Goal: Task Accomplishment & Management: Use online tool/utility

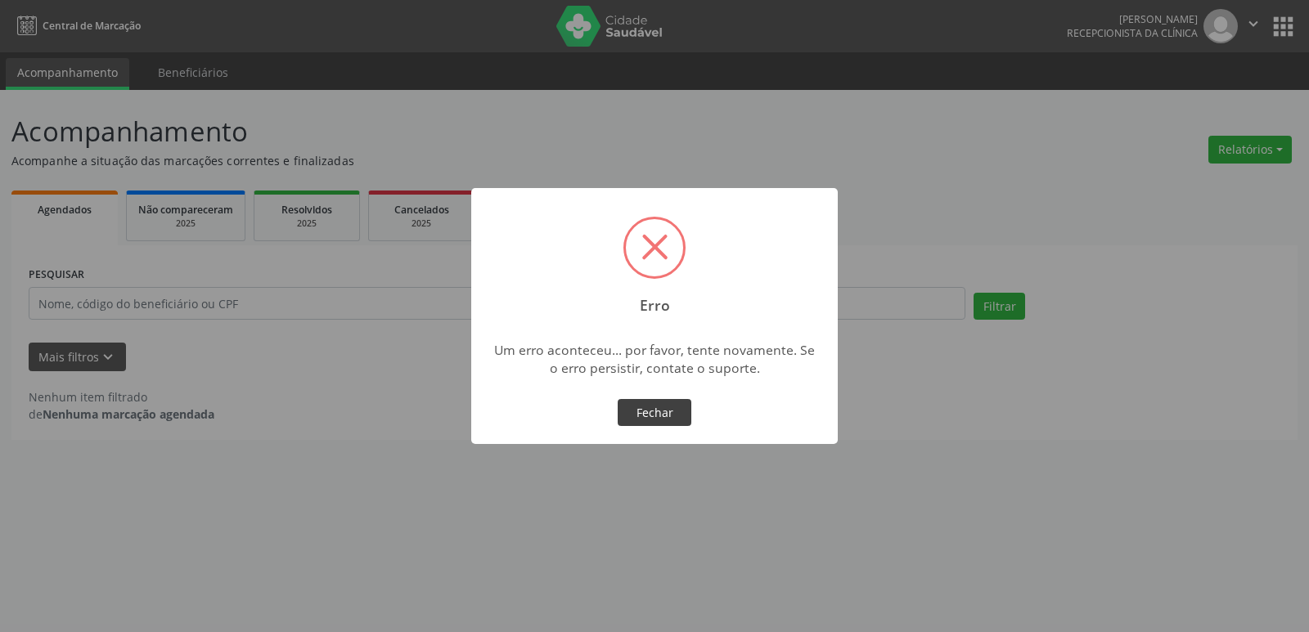
click at [656, 408] on button "Fechar" at bounding box center [654, 413] width 74 height 28
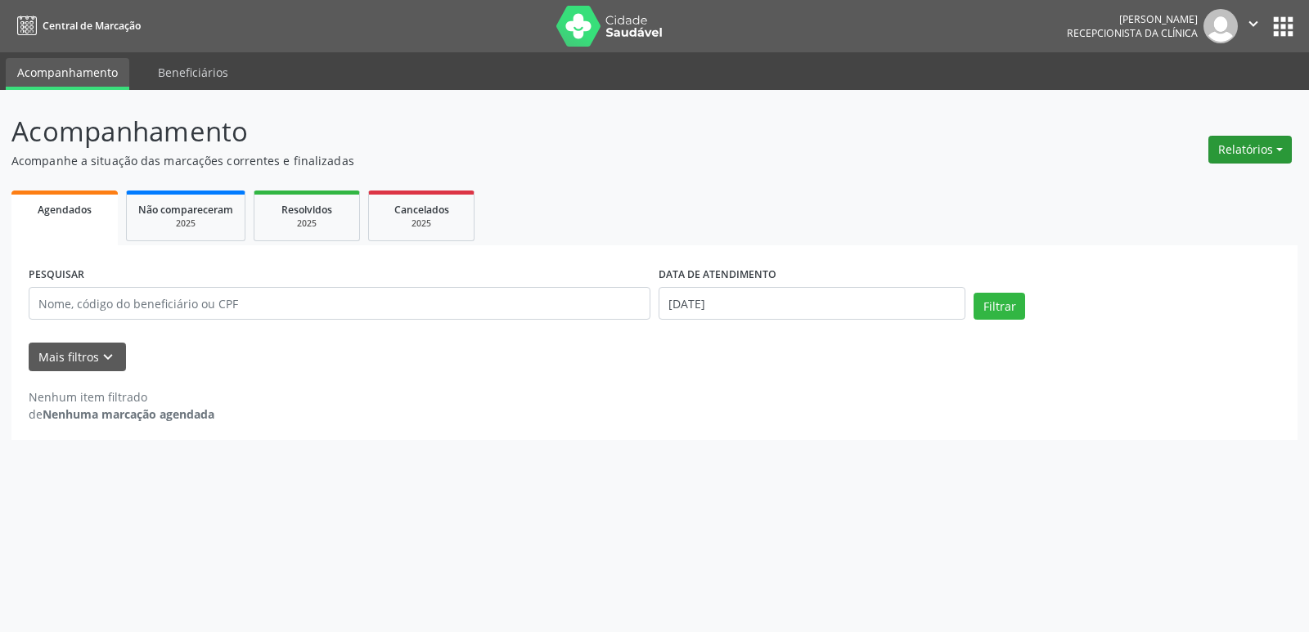
click at [1277, 153] on button "Relatórios" at bounding box center [1249, 150] width 83 height 28
click at [1187, 181] on link "Agendamentos" at bounding box center [1204, 184] width 176 height 23
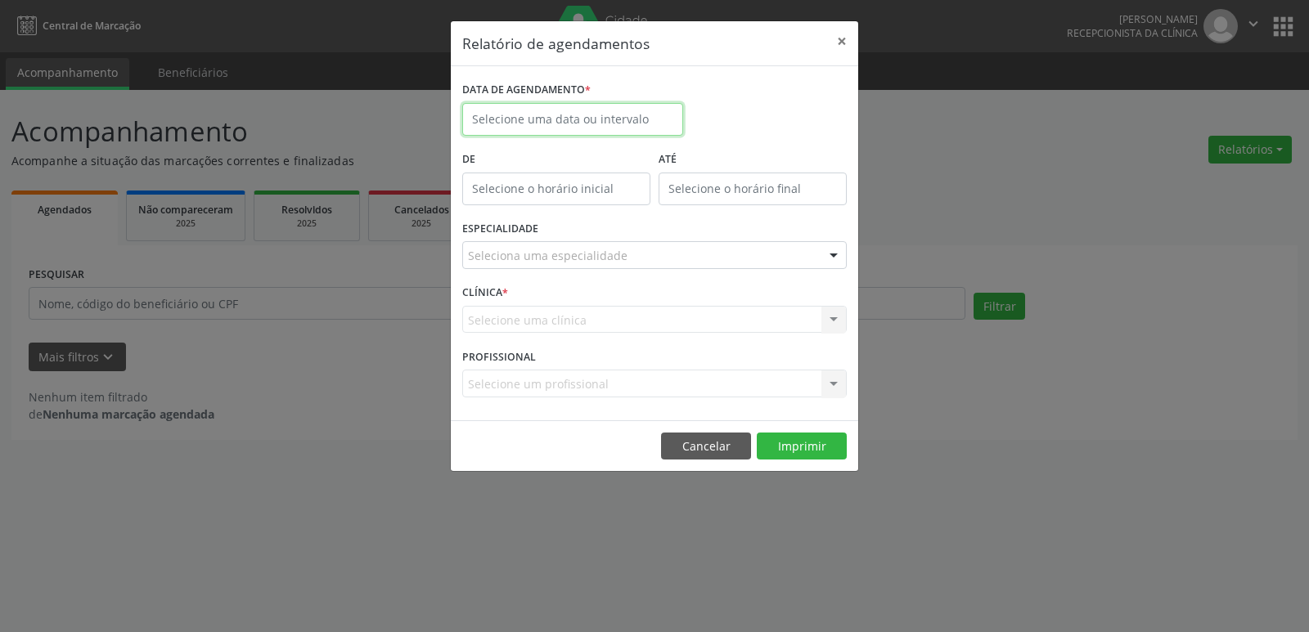
click at [551, 120] on body "Central de Marcação [PERSON_NAME] Recepcionista da clínica  Configurações Sair…" at bounding box center [654, 316] width 1309 height 632
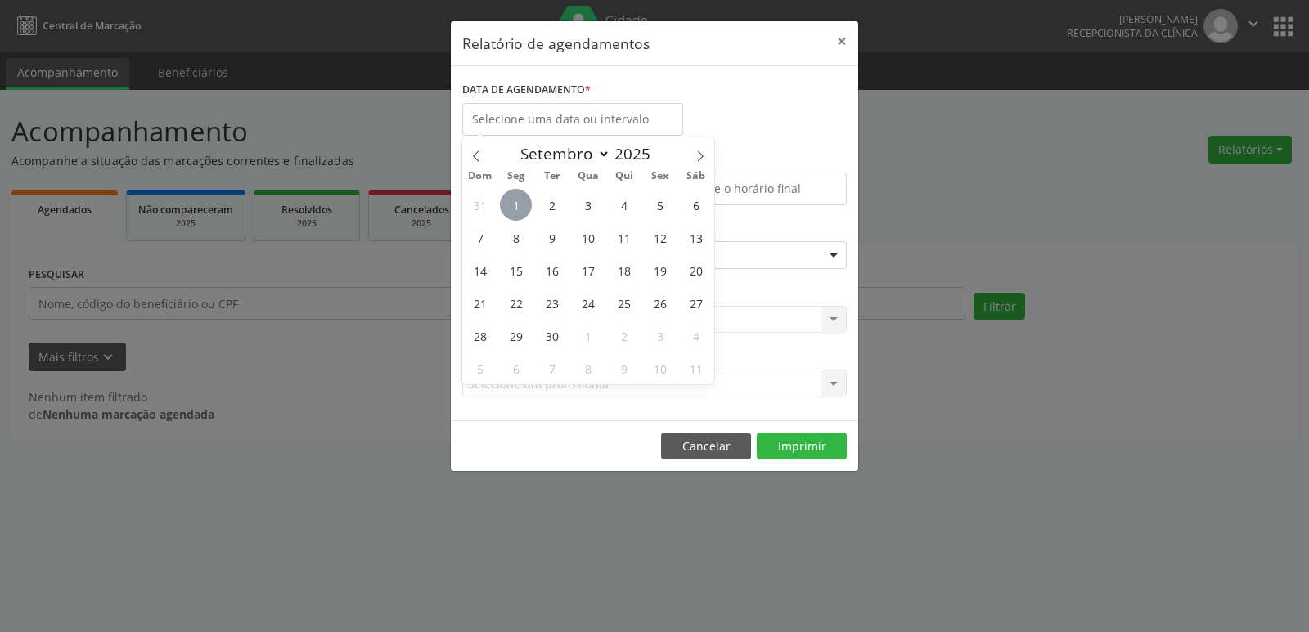
click at [518, 209] on span "1" at bounding box center [516, 205] width 32 height 32
type input "[DATE]"
click at [518, 209] on span "1" at bounding box center [516, 205] width 32 height 32
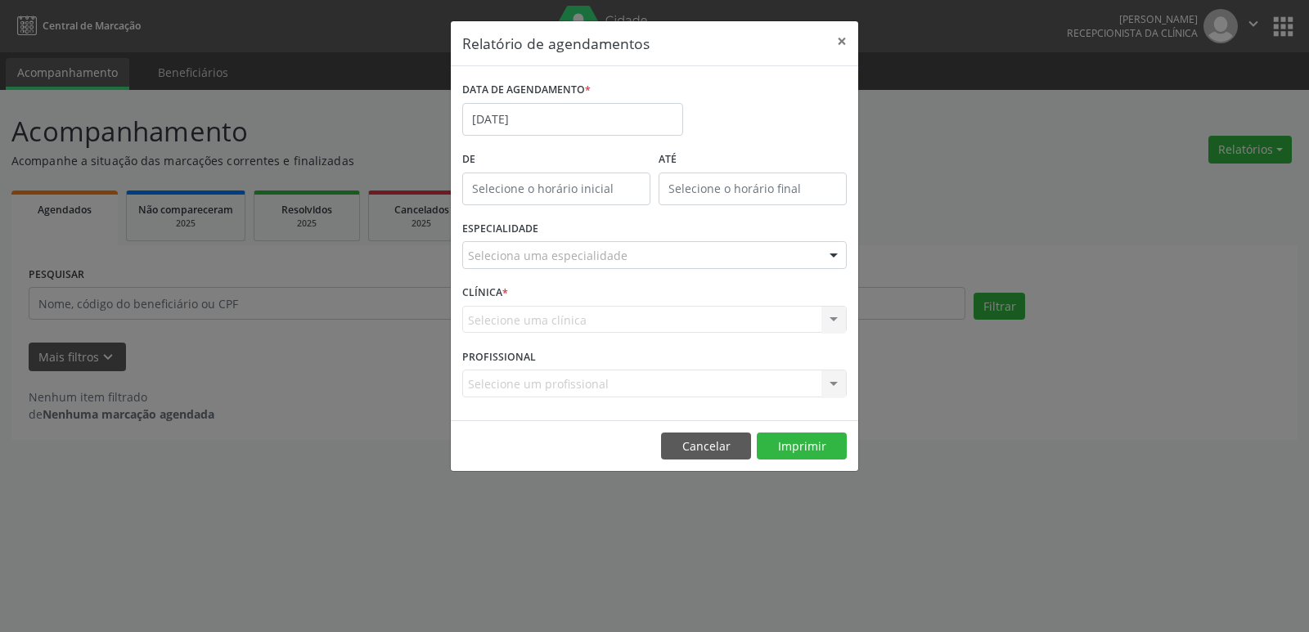
click at [825, 252] on div at bounding box center [833, 256] width 25 height 28
click at [834, 254] on div at bounding box center [833, 256] width 25 height 28
click at [535, 254] on input "text" at bounding box center [640, 263] width 345 height 33
click at [824, 254] on div at bounding box center [833, 256] width 25 height 28
click at [800, 443] on button "Imprimir" at bounding box center [801, 447] width 90 height 28
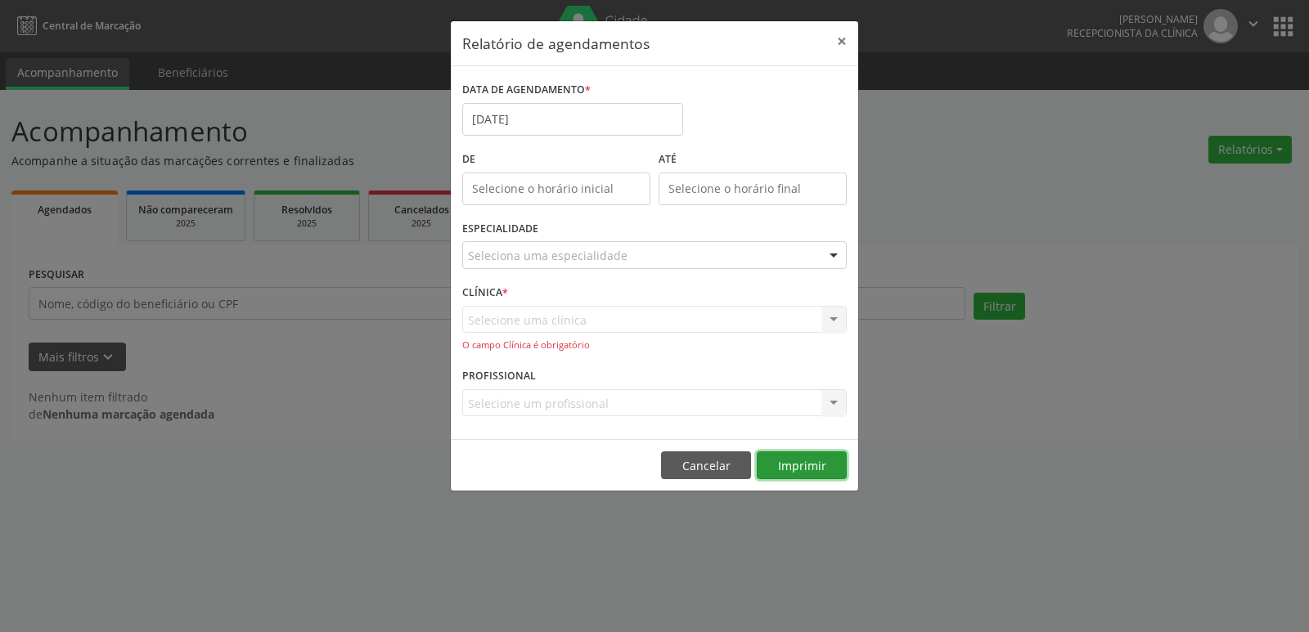
click at [795, 467] on button "Imprimir" at bounding box center [801, 465] width 90 height 28
click at [842, 39] on button "×" at bounding box center [841, 41] width 33 height 40
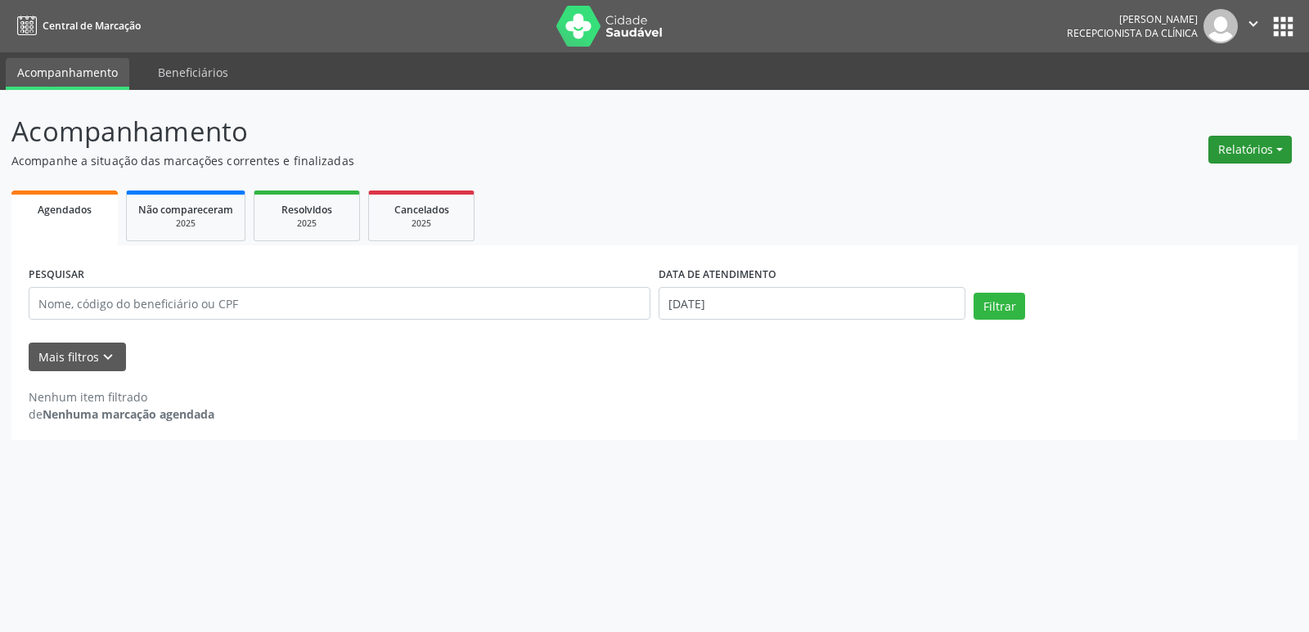
click at [1247, 146] on button "Relatórios" at bounding box center [1249, 150] width 83 height 28
click at [1176, 185] on link "Agendamentos" at bounding box center [1204, 184] width 176 height 23
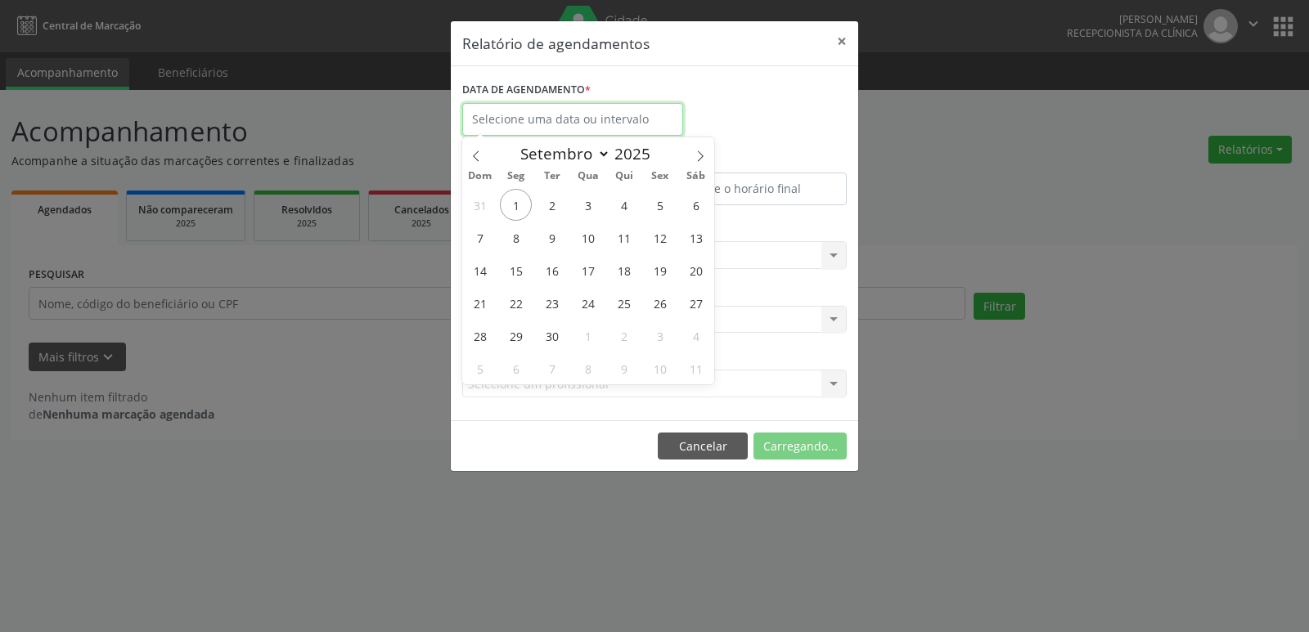
click at [568, 125] on input "text" at bounding box center [572, 119] width 221 height 33
click at [521, 206] on span "1" at bounding box center [516, 205] width 32 height 32
type input "[DATE]"
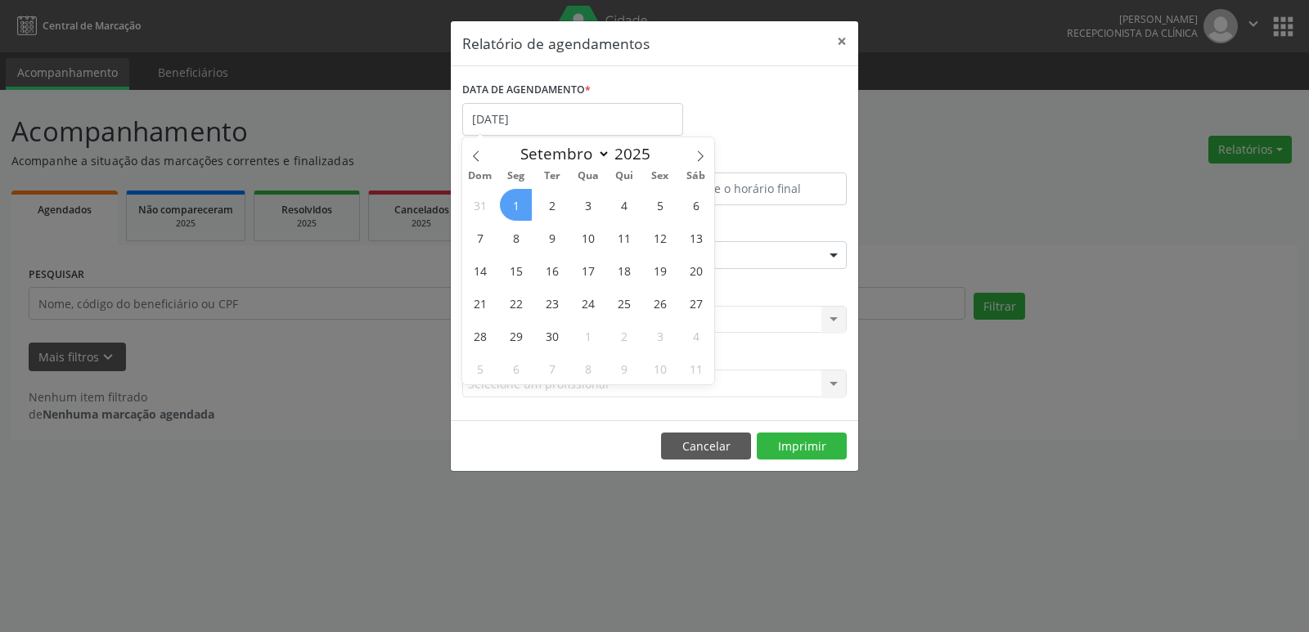
click at [511, 202] on span "1" at bounding box center [516, 205] width 32 height 32
click at [511, 202] on body "Central de Marcação [PERSON_NAME] Recepcionista da clínica  Configurações Sair…" at bounding box center [654, 316] width 1309 height 632
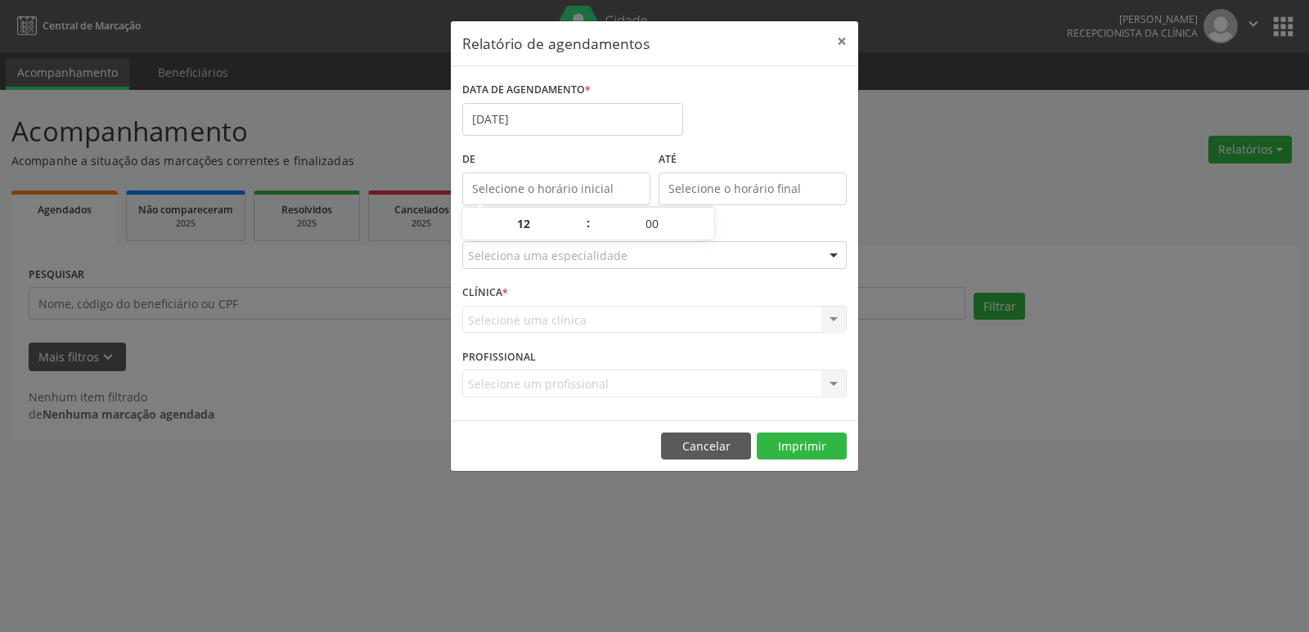
type input "12:00"
click at [521, 180] on input "12:00" at bounding box center [556, 189] width 188 height 33
click at [657, 263] on div at bounding box center [654, 255] width 384 height 28
click at [742, 265] on input "text" at bounding box center [640, 263] width 345 height 33
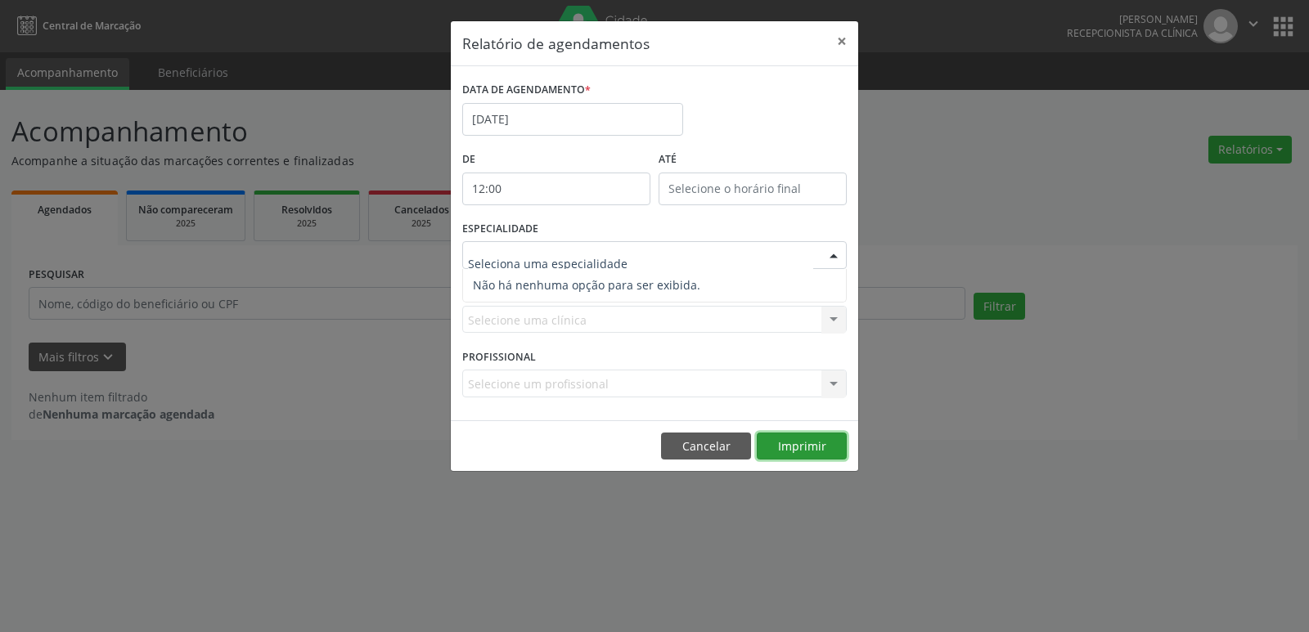
click at [801, 448] on button "Imprimir" at bounding box center [801, 447] width 90 height 28
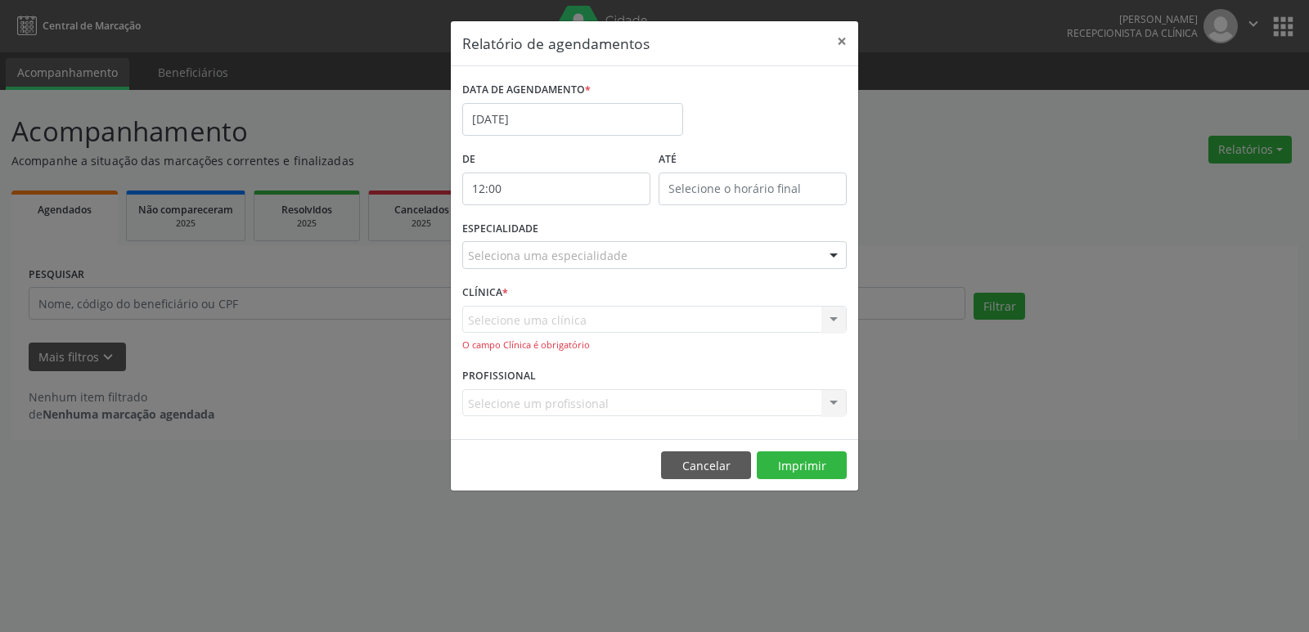
click at [636, 319] on div "Selecione uma clínica Nenhum resultado encontrado para: " " Não há nenhuma opçã…" at bounding box center [654, 329] width 384 height 47
click at [832, 321] on div "Selecione uma clínica Nenhum resultado encontrado para: " " Não há nenhuma opçã…" at bounding box center [654, 329] width 384 height 47
click at [738, 461] on button "Cancelar" at bounding box center [706, 465] width 90 height 28
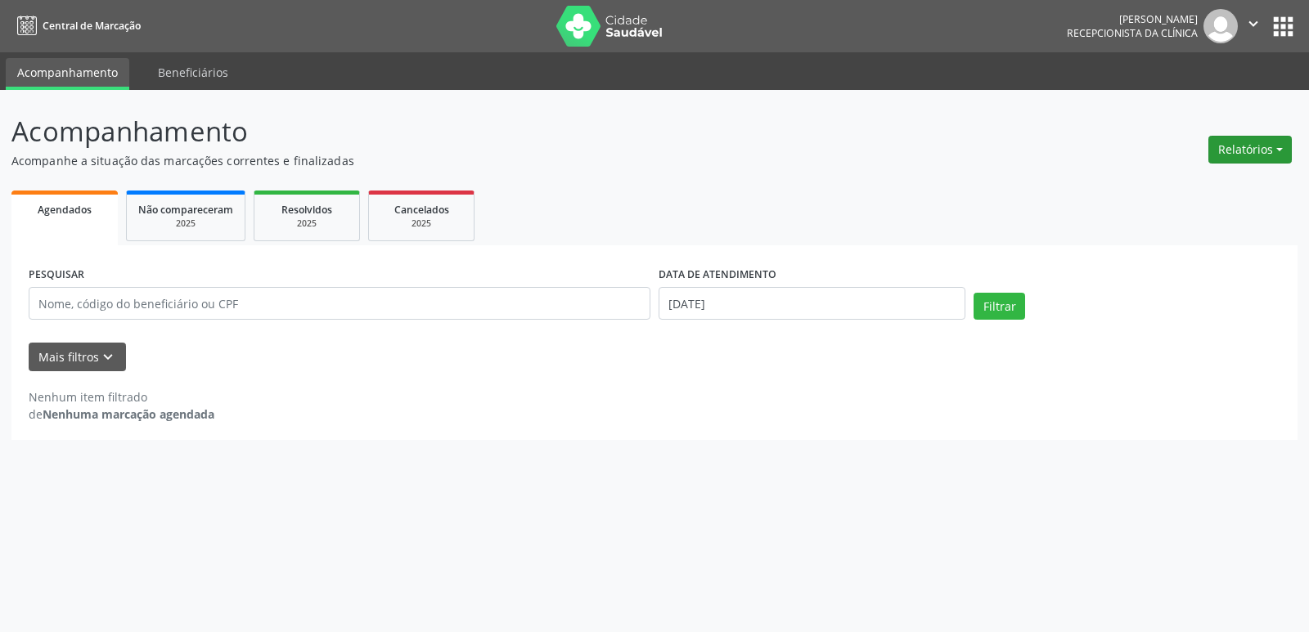
click at [1237, 146] on button "Relatórios" at bounding box center [1249, 150] width 83 height 28
click at [1156, 186] on link "Agendamentos" at bounding box center [1204, 184] width 176 height 23
select select "8"
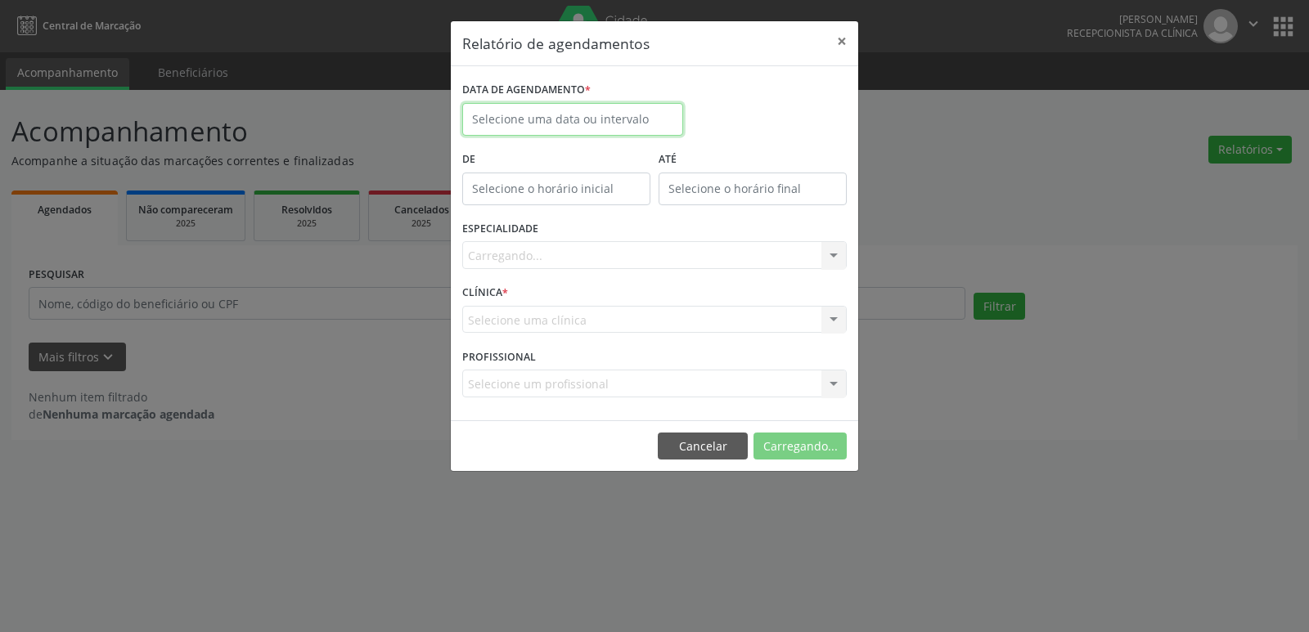
click at [494, 116] on input "text" at bounding box center [572, 119] width 221 height 33
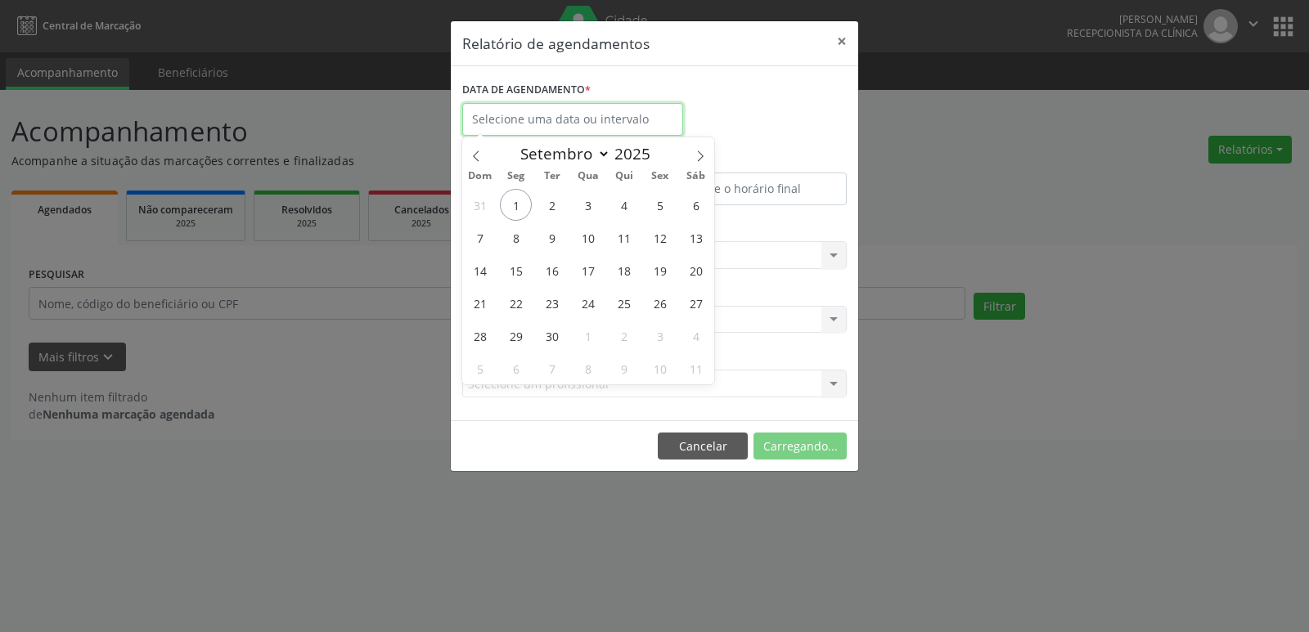
click at [494, 116] on input "text" at bounding box center [572, 119] width 221 height 33
click at [513, 208] on span "1" at bounding box center [516, 205] width 32 height 32
type input "[DATE]"
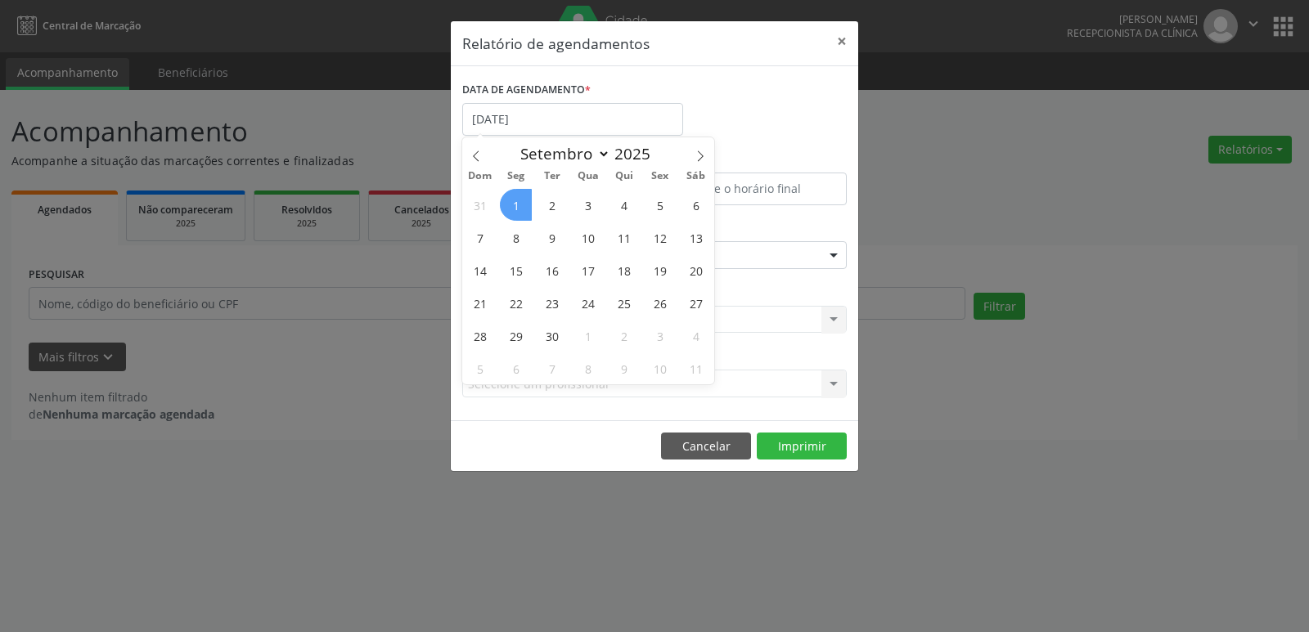
click at [510, 200] on span "1" at bounding box center [516, 205] width 32 height 32
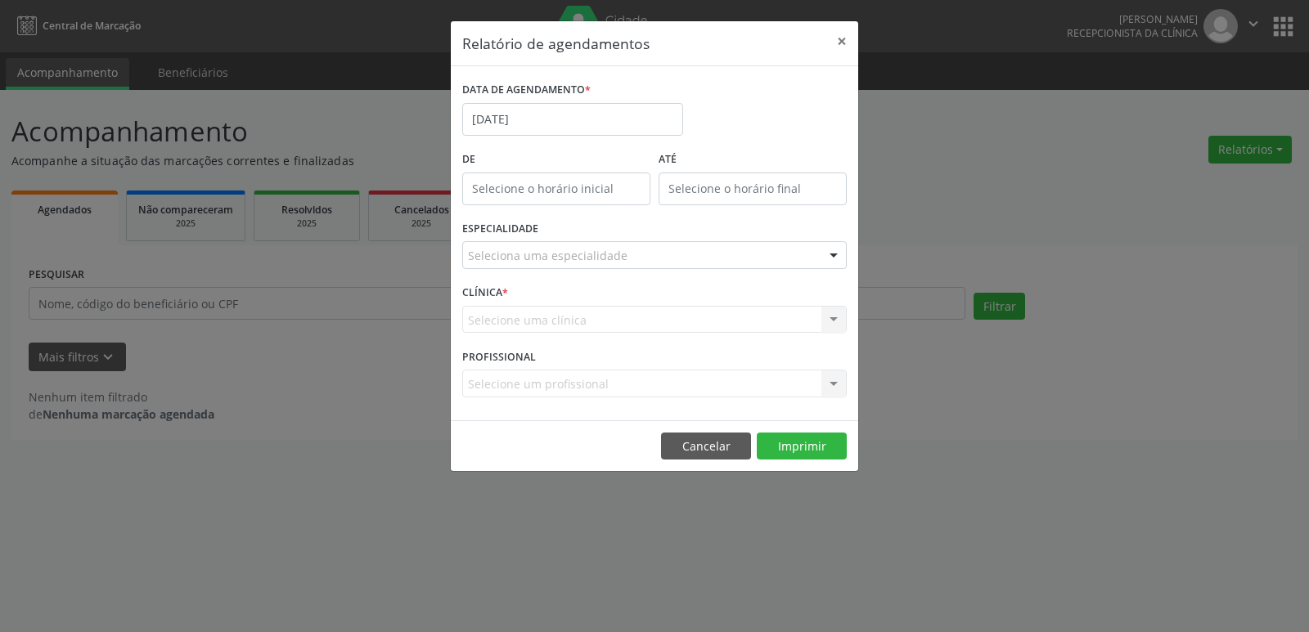
click at [836, 254] on div at bounding box center [833, 256] width 25 height 28
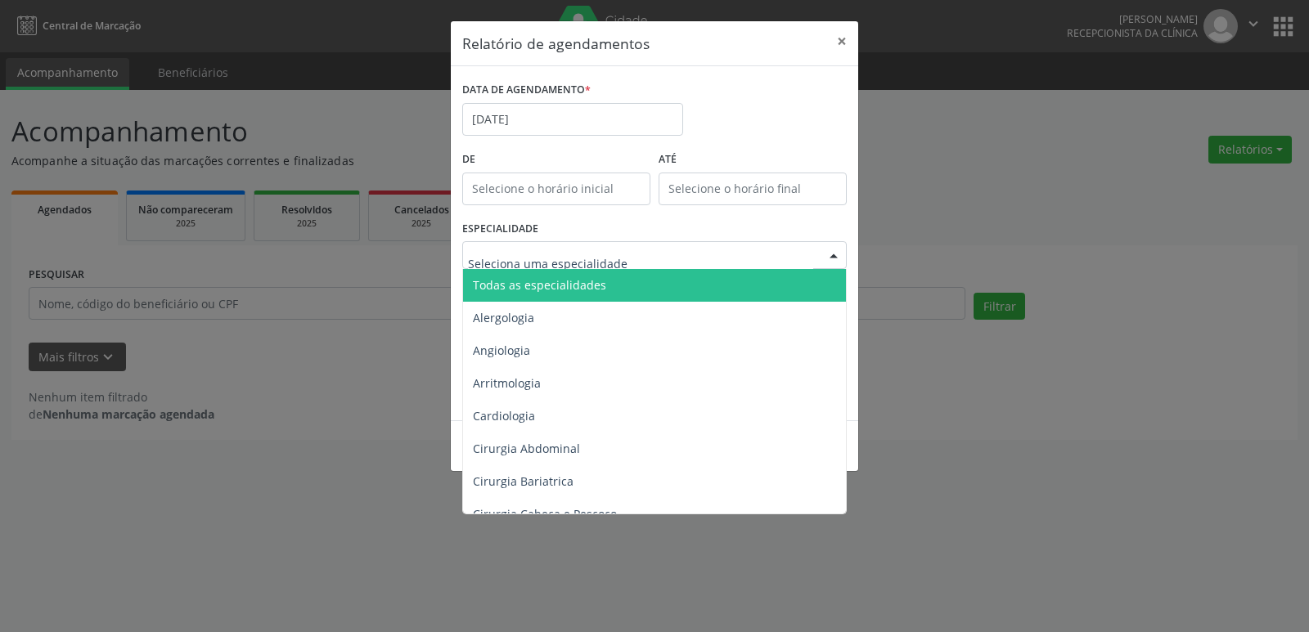
drag, startPoint x: 797, startPoint y: 267, endPoint x: 788, endPoint y: 278, distance: 13.4
click at [795, 269] on div "Todas as especialidades Alergologia Angiologia Arritmologia Cardiologia Cirurgi…" at bounding box center [654, 255] width 384 height 28
click at [787, 281] on span "Todas as especialidades" at bounding box center [655, 285] width 385 height 33
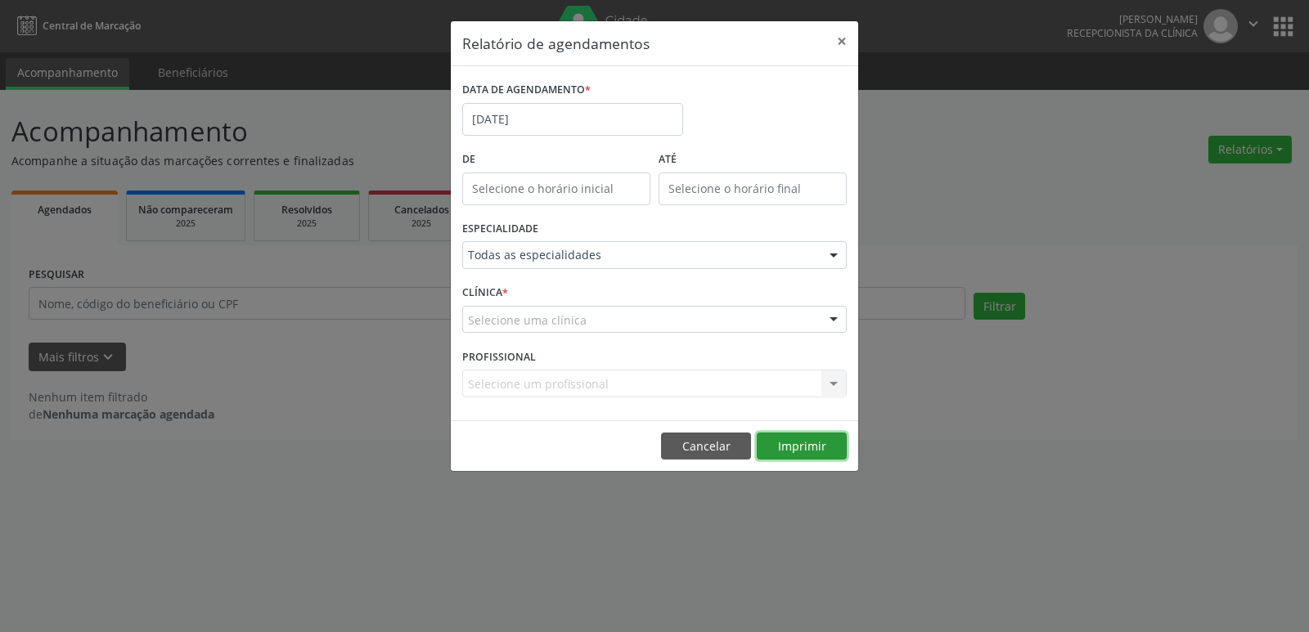
click at [797, 447] on button "Imprimir" at bounding box center [801, 447] width 90 height 28
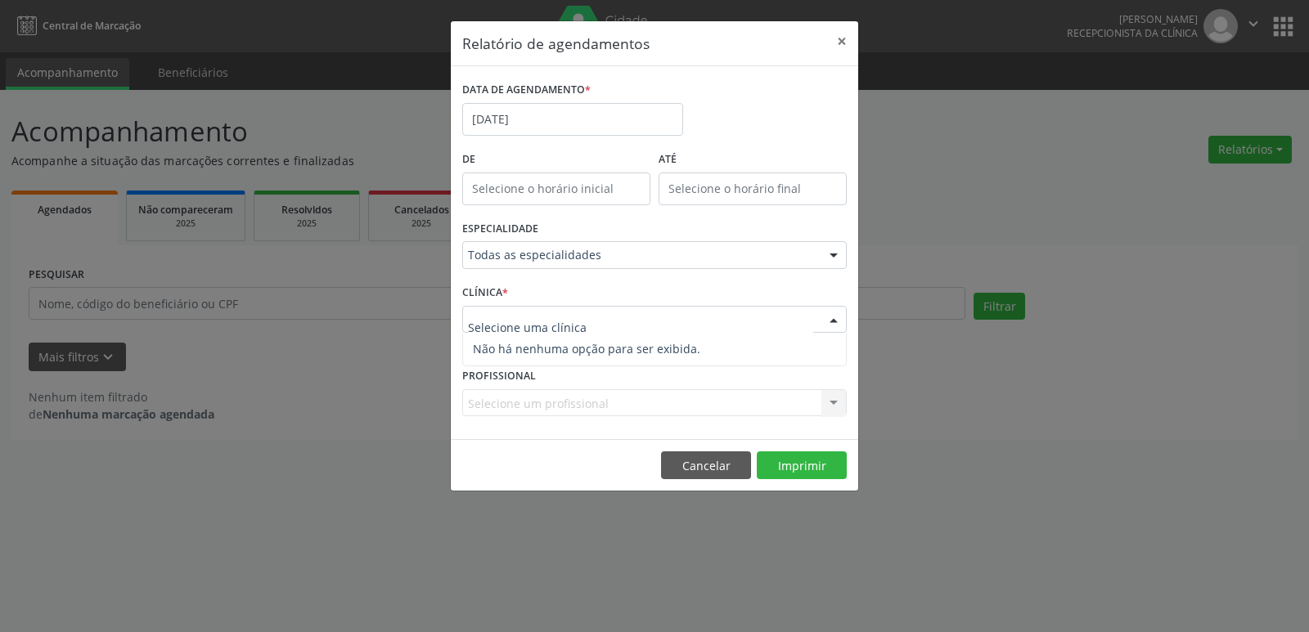
click at [833, 313] on div at bounding box center [833, 321] width 25 height 28
click at [784, 468] on button "Imprimir" at bounding box center [801, 465] width 90 height 28
click at [801, 464] on button "Imprimir" at bounding box center [801, 465] width 90 height 28
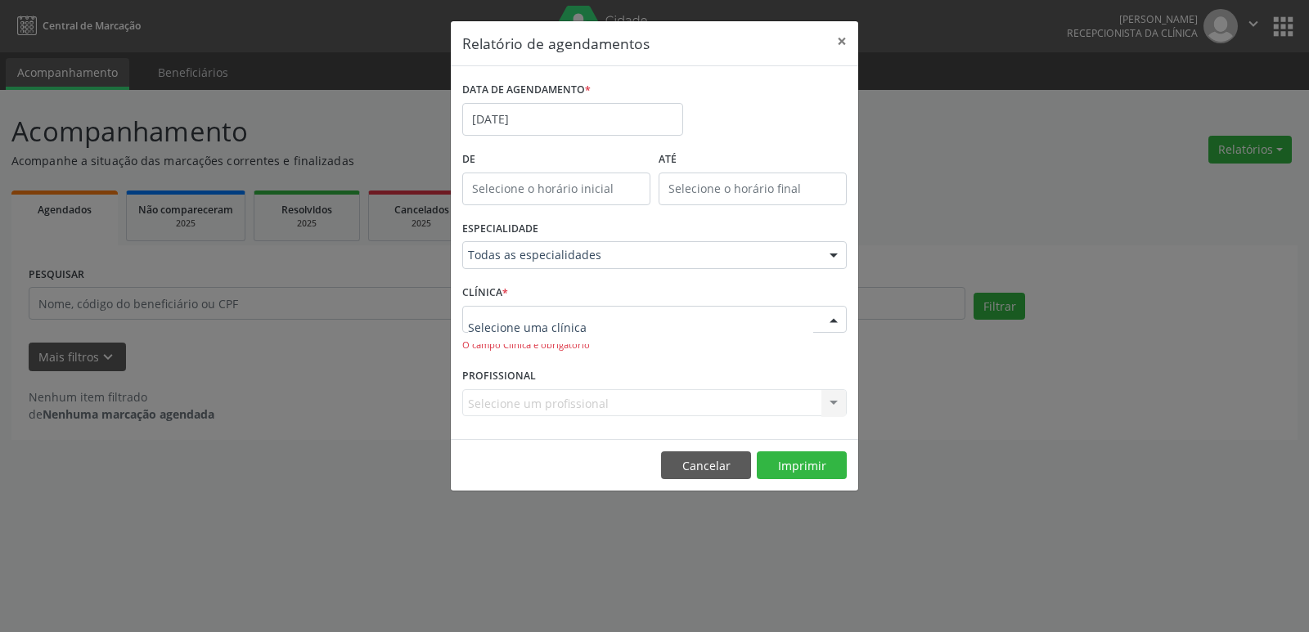
click at [831, 319] on div at bounding box center [833, 321] width 25 height 28
click at [797, 461] on button "Imprimir" at bounding box center [801, 465] width 90 height 28
click at [831, 319] on div at bounding box center [833, 321] width 25 height 28
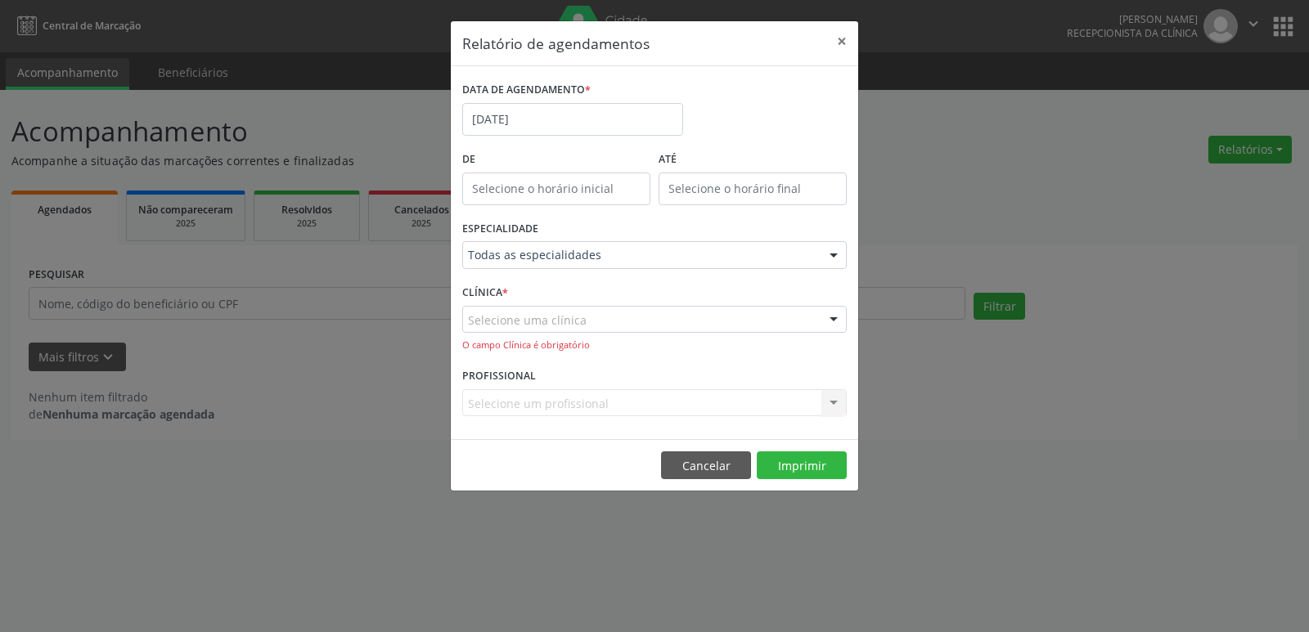
click at [831, 319] on div at bounding box center [833, 321] width 25 height 28
click at [701, 460] on button "Cancelar" at bounding box center [706, 465] width 90 height 28
